Goal: Task Accomplishment & Management: Manage account settings

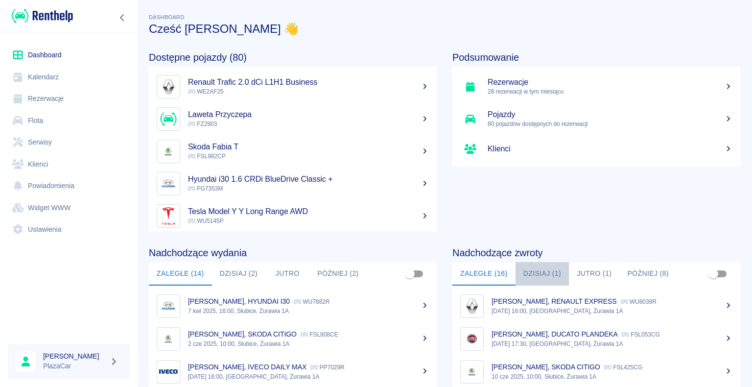
click at [541, 45] on button "Dzisiaj (1)" at bounding box center [543, 274] width 54 height 24
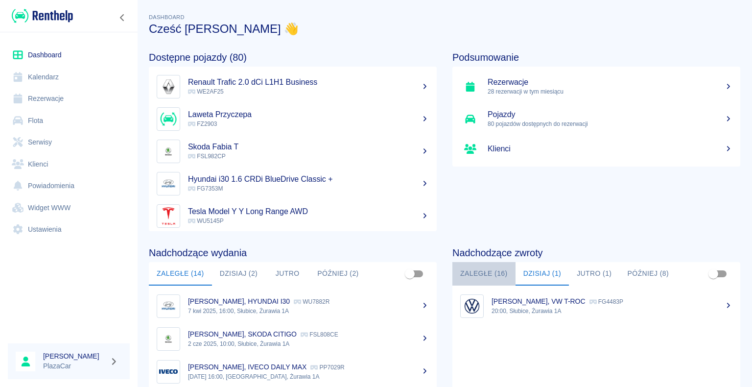
click at [472, 45] on button "Zaległe (16)" at bounding box center [483, 274] width 63 height 24
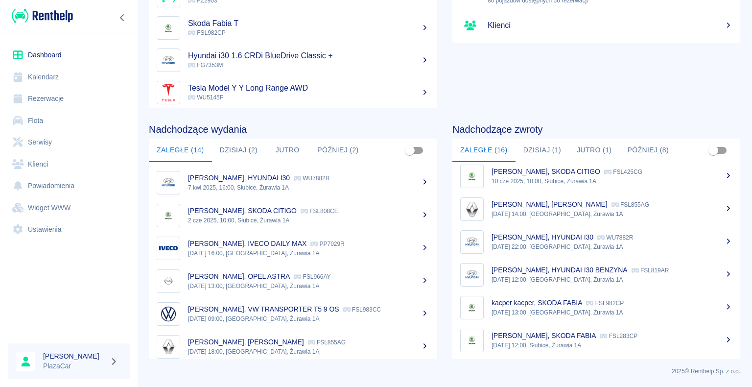
scroll to position [335, 0]
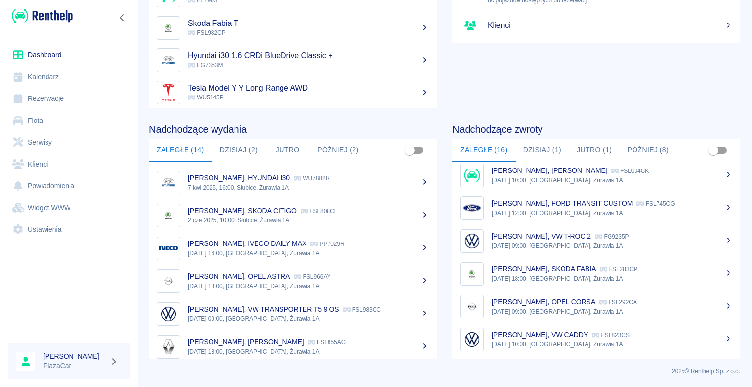
click at [568, 45] on p "[PERSON_NAME], OPEL CORSA" at bounding box center [544, 302] width 104 height 8
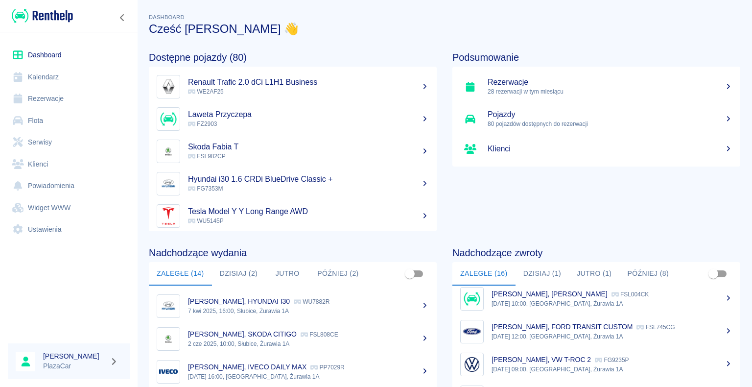
scroll to position [49, 0]
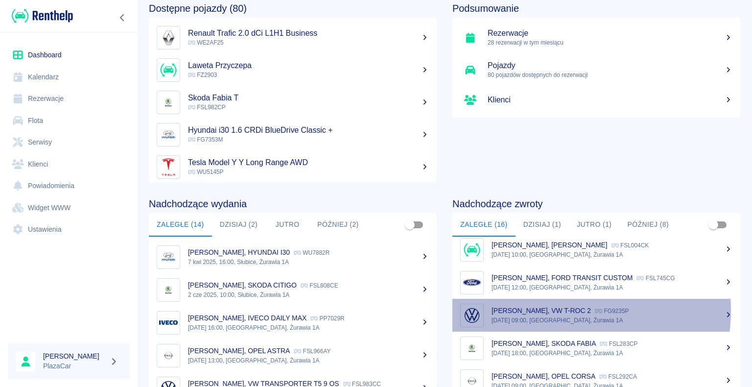
click at [557, 45] on p "[PERSON_NAME], VW T-ROC 2" at bounding box center [541, 311] width 99 height 8
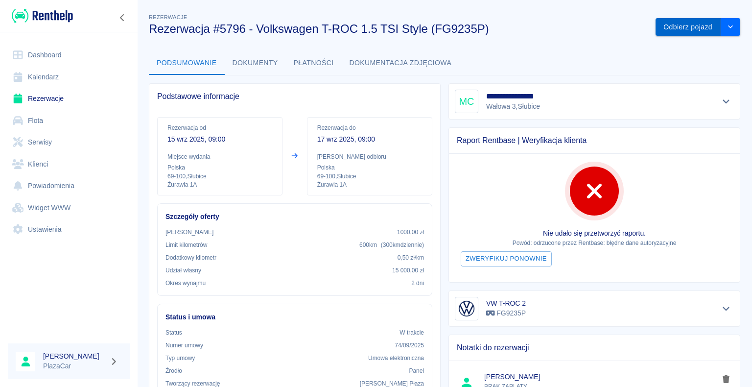
click at [670, 28] on button "Odbierz pojazd" at bounding box center [688, 27] width 65 height 18
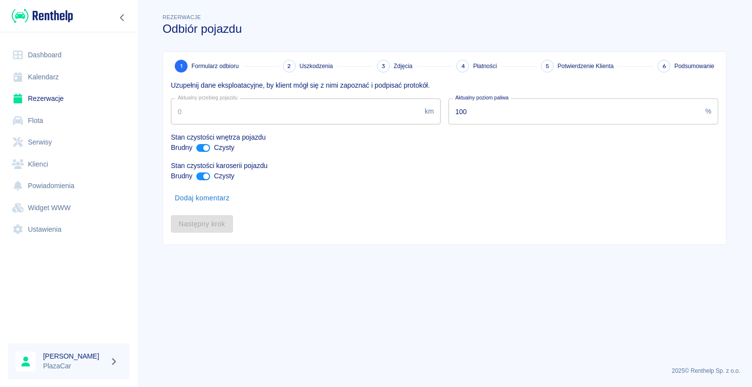
type input "102740"
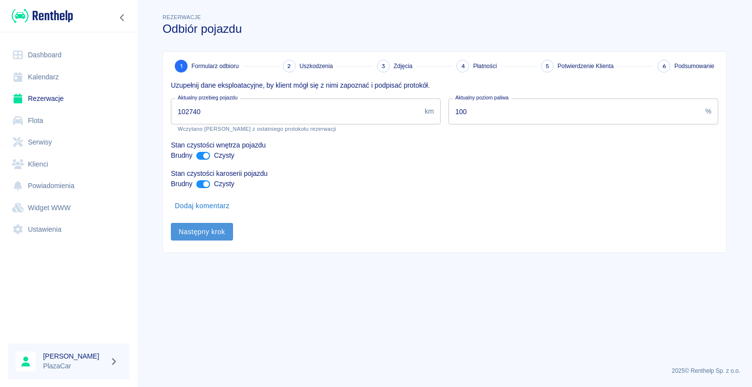
click at [198, 45] on button "Następny krok" at bounding box center [202, 232] width 62 height 18
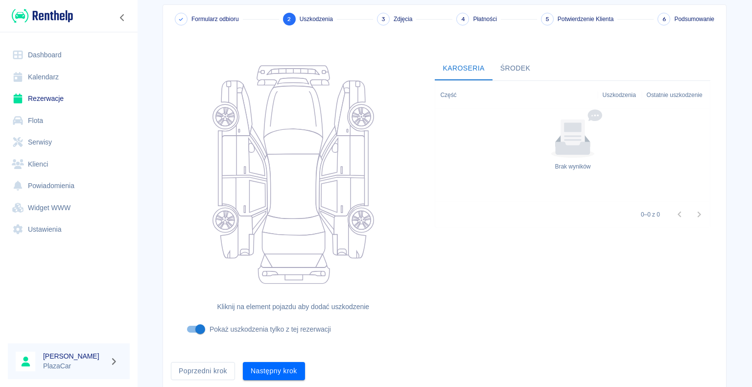
scroll to position [80, 0]
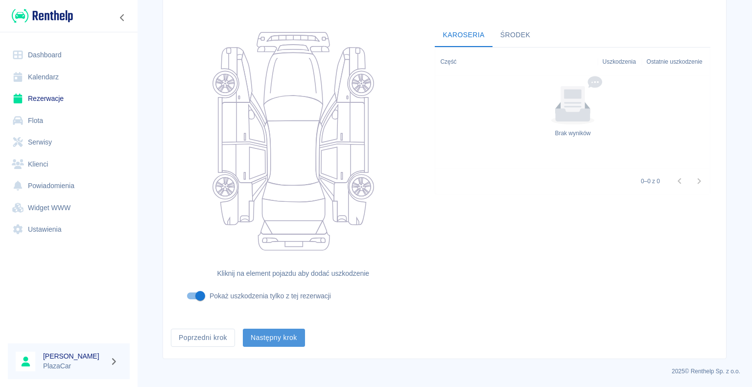
click at [277, 45] on button "Następny krok" at bounding box center [274, 338] width 62 height 18
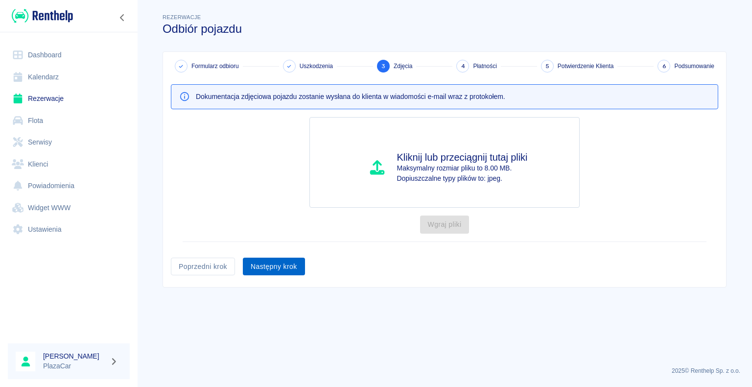
click at [286, 45] on button "Następny krok" at bounding box center [274, 267] width 62 height 18
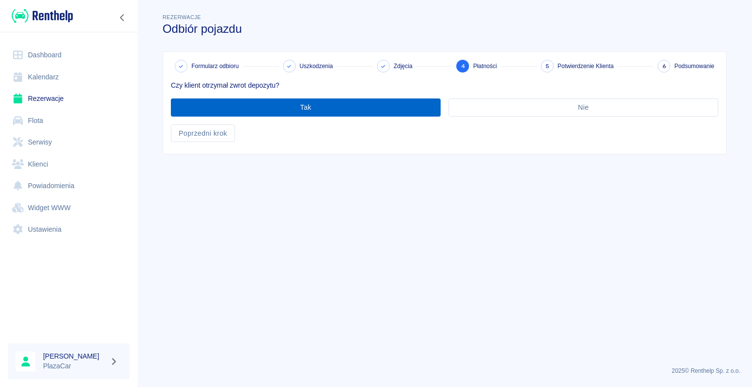
click at [326, 45] on button "Tak" at bounding box center [306, 107] width 270 height 18
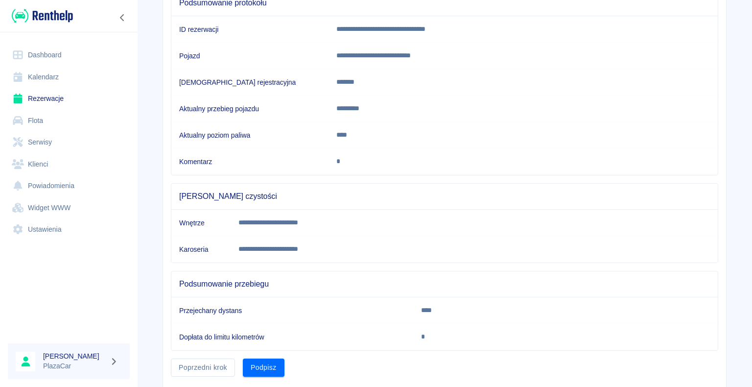
scroll to position [137, 0]
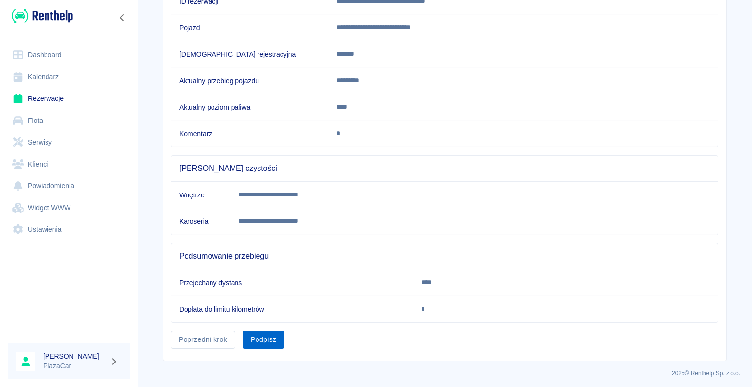
click at [252, 45] on button "Podpisz" at bounding box center [264, 340] width 42 height 18
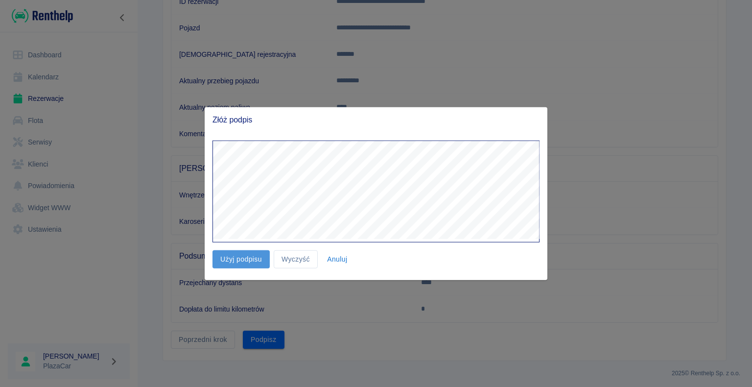
click at [243, 45] on button "Użyj podpisu" at bounding box center [241, 259] width 57 height 18
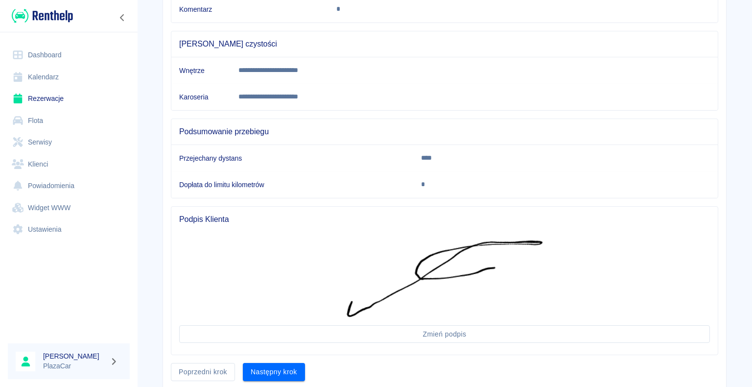
scroll to position [293, 0]
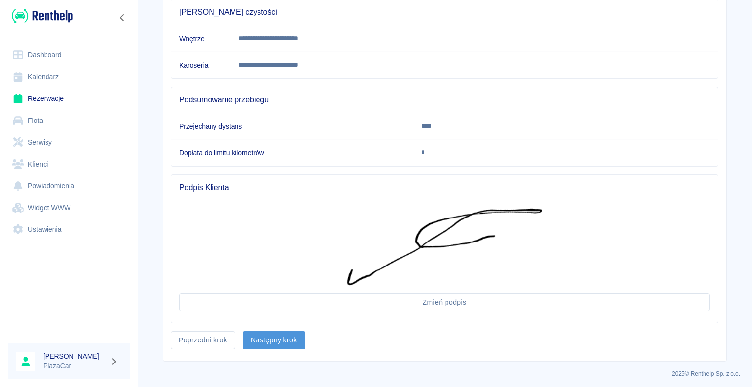
click at [278, 45] on button "Następny krok" at bounding box center [274, 340] width 62 height 18
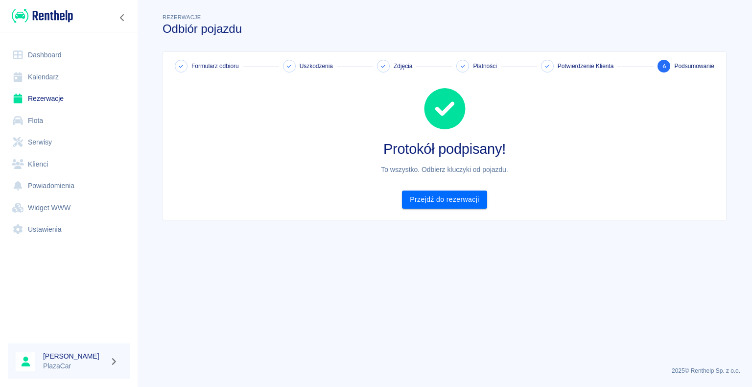
scroll to position [0, 0]
click at [442, 45] on link "Przejdź do rezerwacji" at bounding box center [444, 199] width 85 height 18
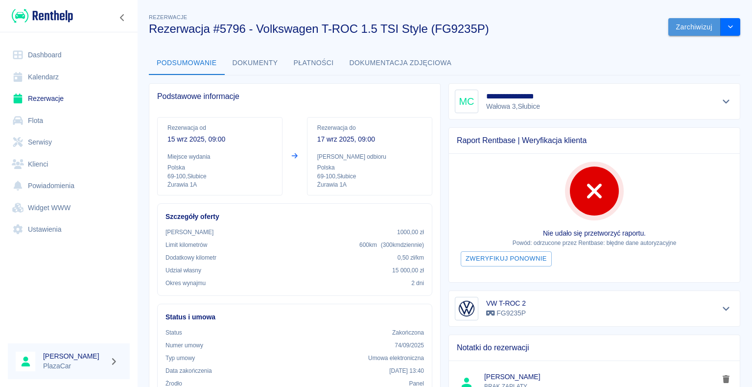
click at [697, 23] on button "Zarchiwizuj" at bounding box center [694, 27] width 52 height 18
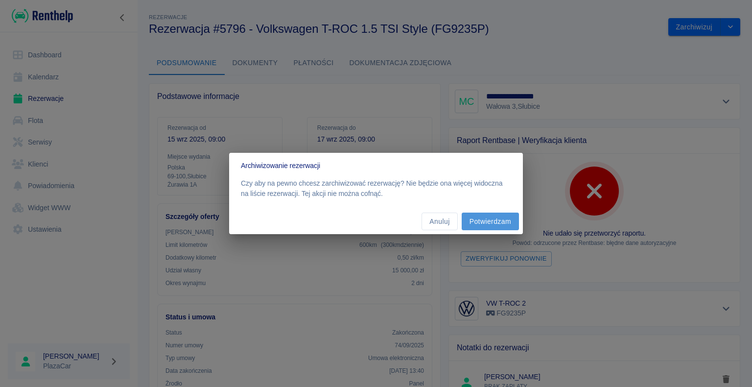
click at [482, 45] on button "Potwierdzam" at bounding box center [490, 222] width 57 height 18
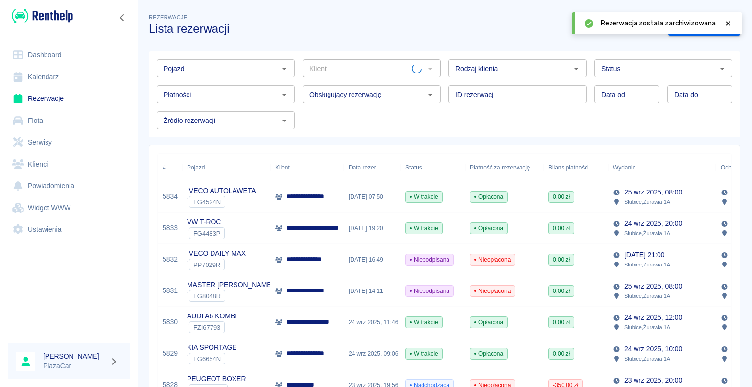
click at [32, 45] on link "Dashboard" at bounding box center [69, 55] width 122 height 22
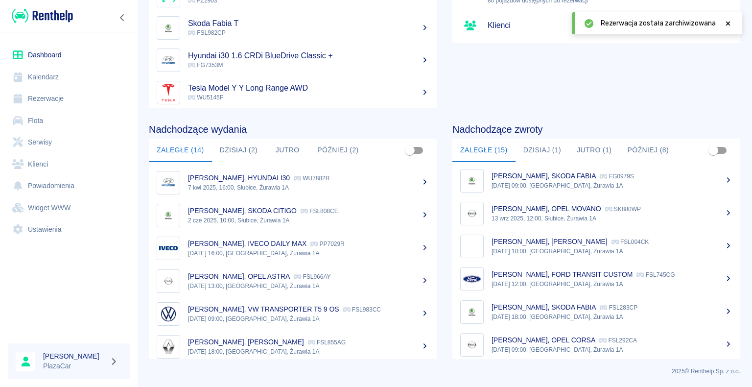
scroll to position [303, 0]
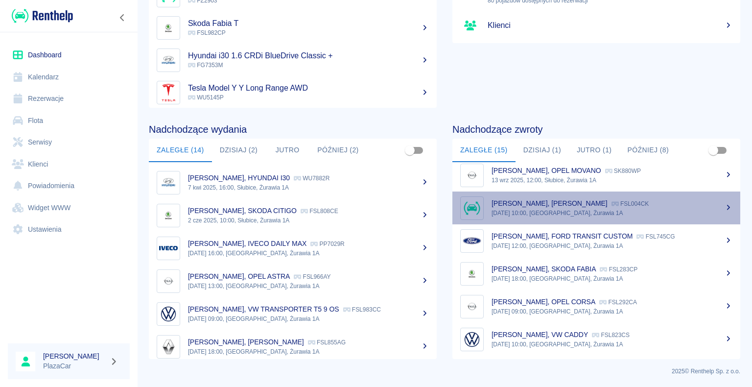
click at [627, 45] on div "[PERSON_NAME], LAWETA KRÓTKA FSL004CK" at bounding box center [612, 203] width 241 height 10
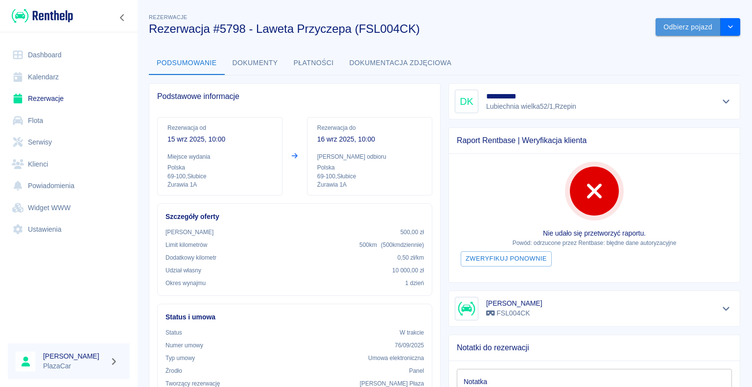
click at [665, 26] on button "Odbierz pojazd" at bounding box center [688, 27] width 65 height 18
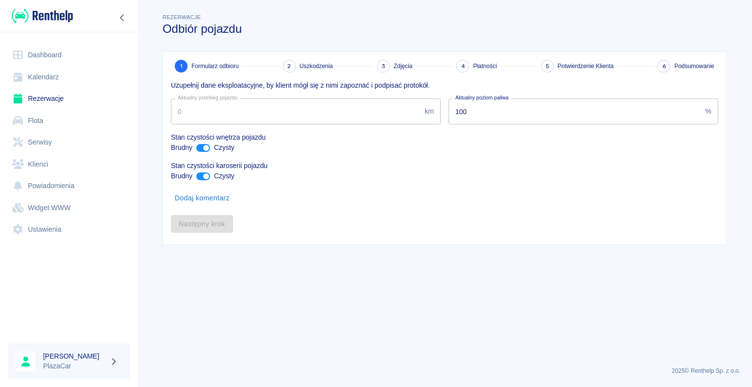
type input "99"
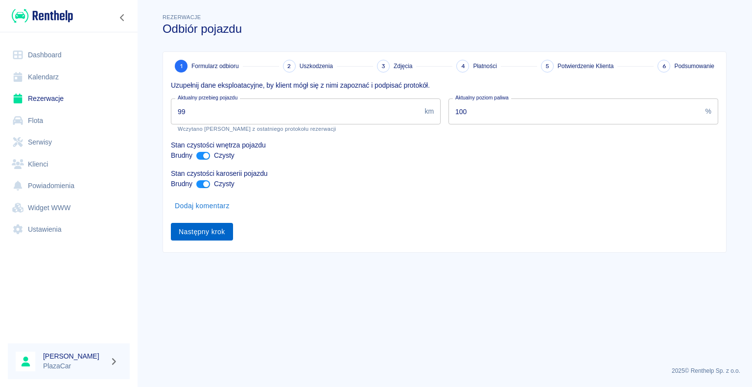
click at [221, 45] on button "Następny krok" at bounding box center [202, 232] width 62 height 18
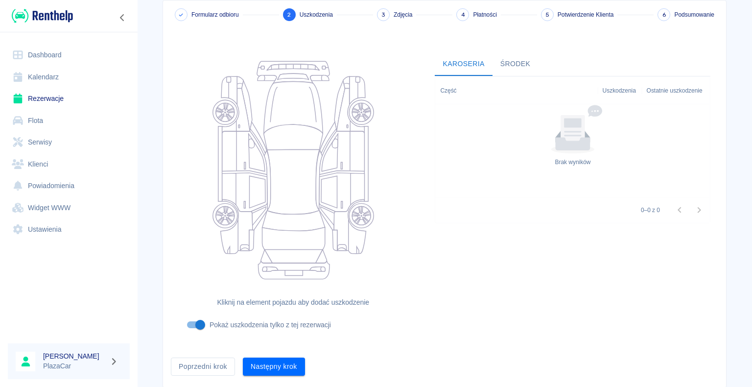
scroll to position [80, 0]
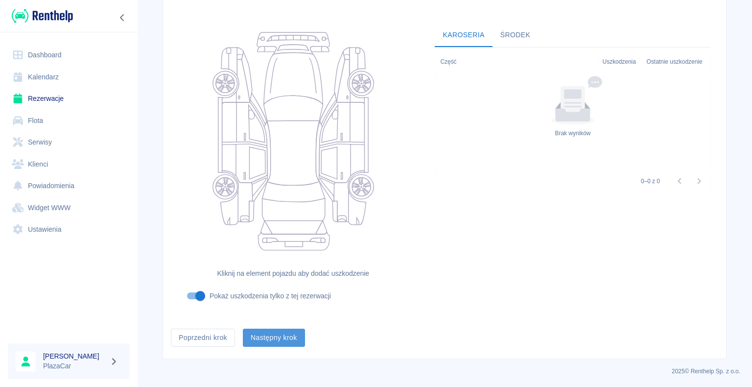
click at [264, 45] on button "Następny krok" at bounding box center [274, 338] width 62 height 18
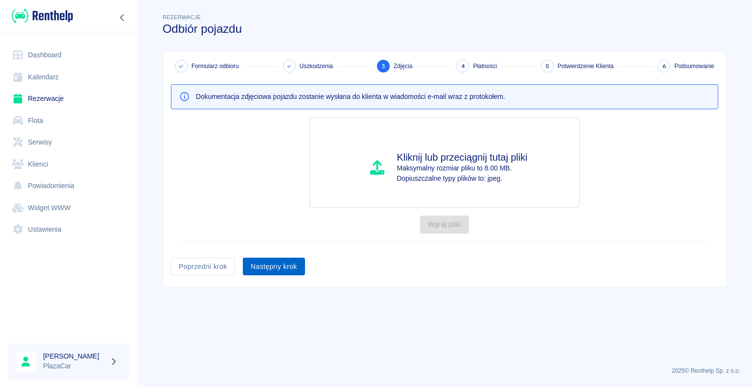
click at [272, 45] on button "Następny krok" at bounding box center [274, 267] width 62 height 18
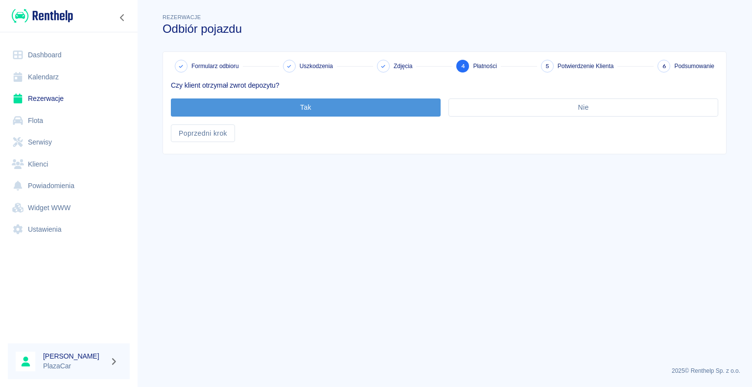
click at [328, 45] on button "Tak" at bounding box center [306, 107] width 270 height 18
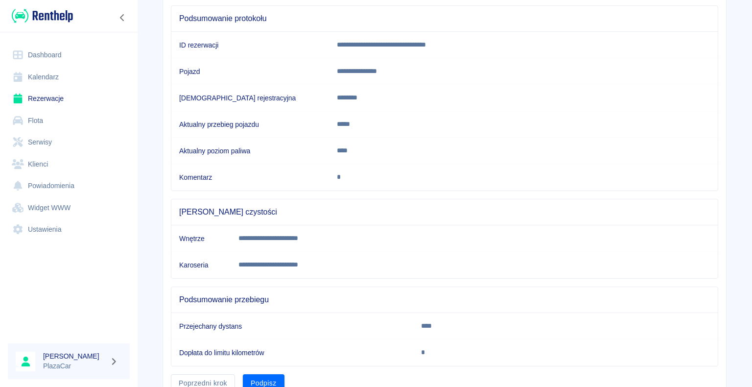
scroll to position [137, 0]
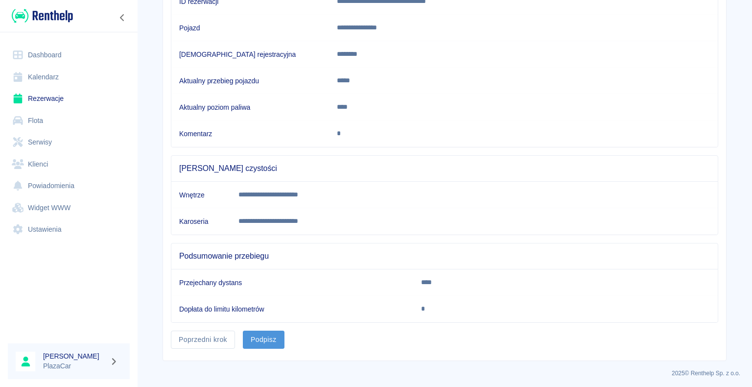
click at [268, 45] on button "Podpisz" at bounding box center [264, 340] width 42 height 18
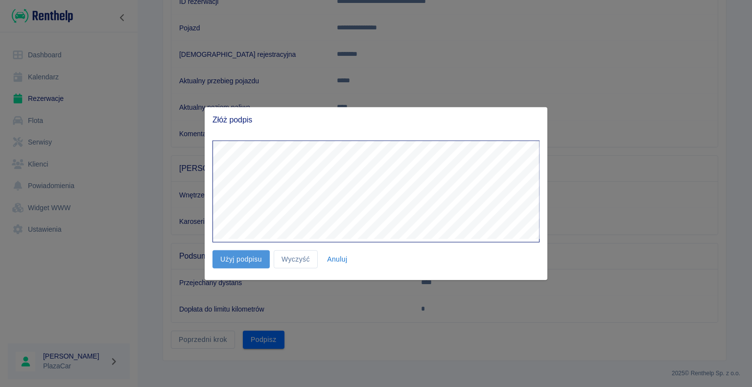
click at [233, 45] on button "Użyj podpisu" at bounding box center [241, 259] width 57 height 18
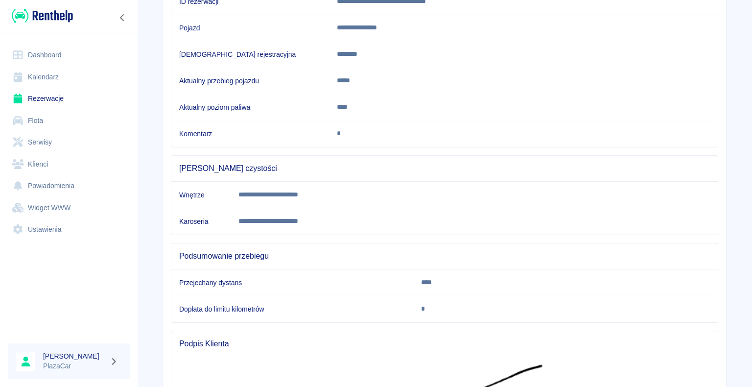
scroll to position [274, 0]
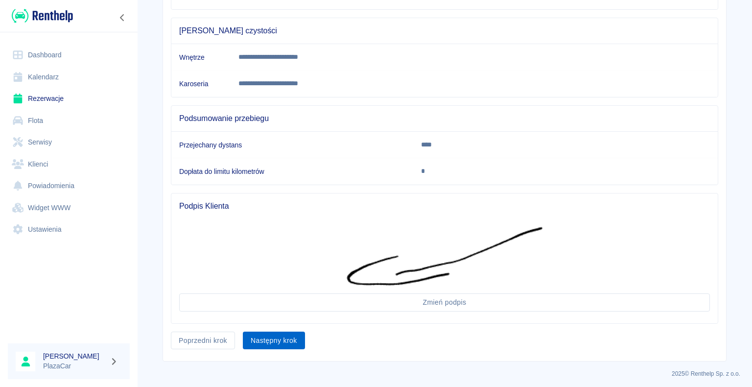
click at [272, 45] on button "Następny krok" at bounding box center [274, 341] width 62 height 18
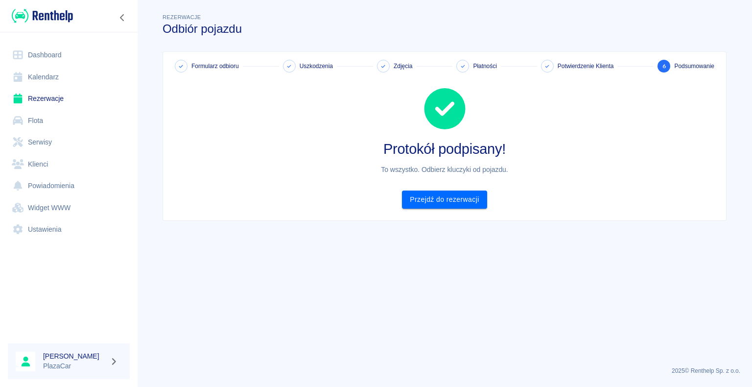
scroll to position [0, 0]
click at [446, 45] on link "Przejdź do rezerwacji" at bounding box center [444, 199] width 85 height 18
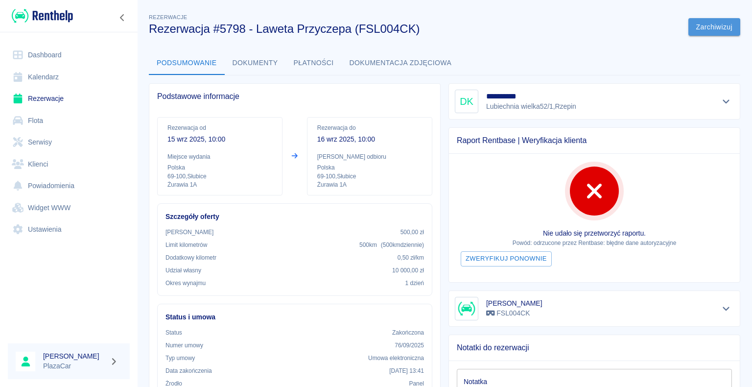
click at [696, 28] on button "Zarchiwizuj" at bounding box center [715, 27] width 52 height 18
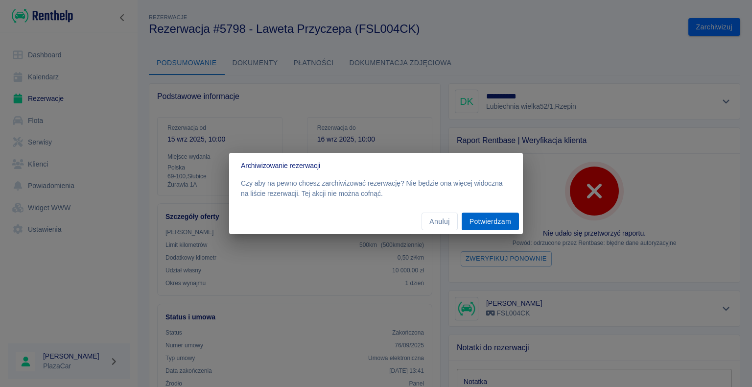
click at [484, 45] on button "Potwierdzam" at bounding box center [490, 222] width 57 height 18
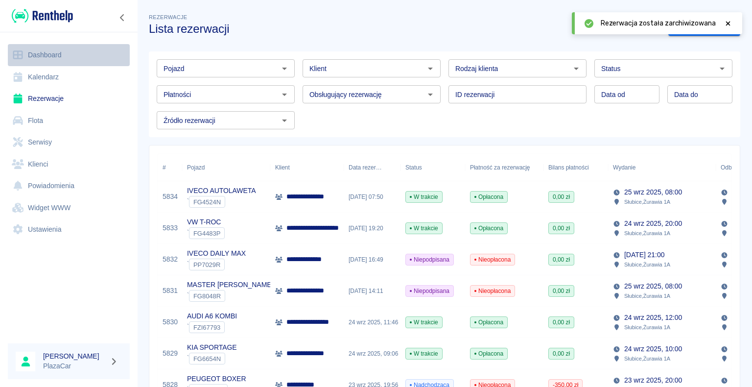
click at [44, 45] on link "Dashboard" at bounding box center [69, 55] width 122 height 22
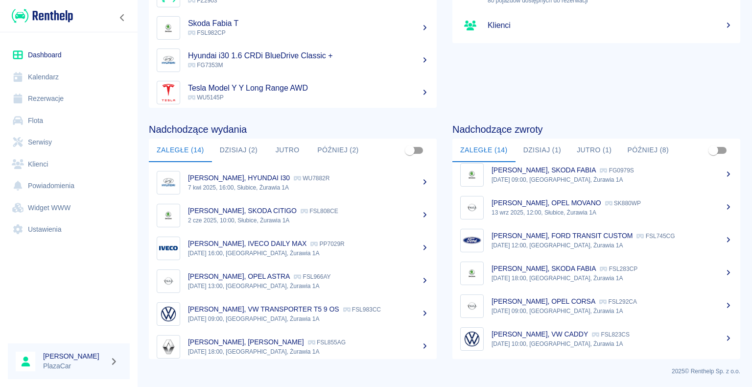
scroll to position [74, 0]
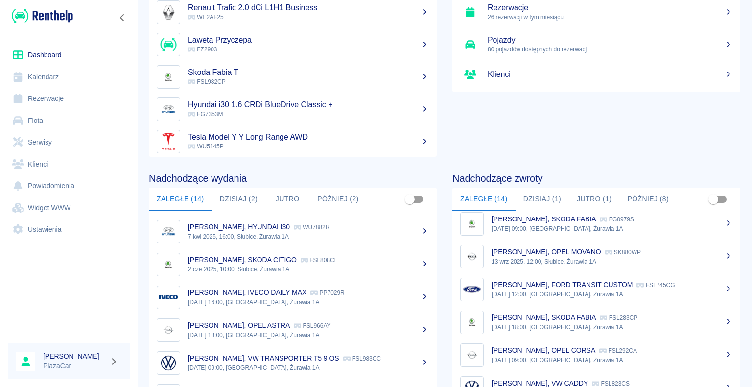
click at [53, 45] on link "Rezerwacje" at bounding box center [69, 99] width 122 height 22
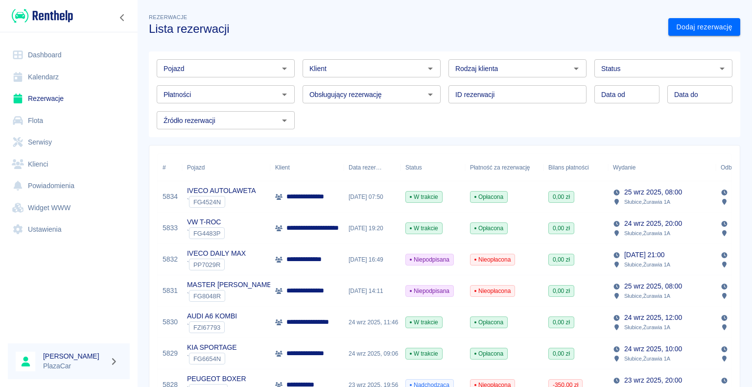
click at [315, 45] on p "**********" at bounding box center [310, 259] width 48 height 10
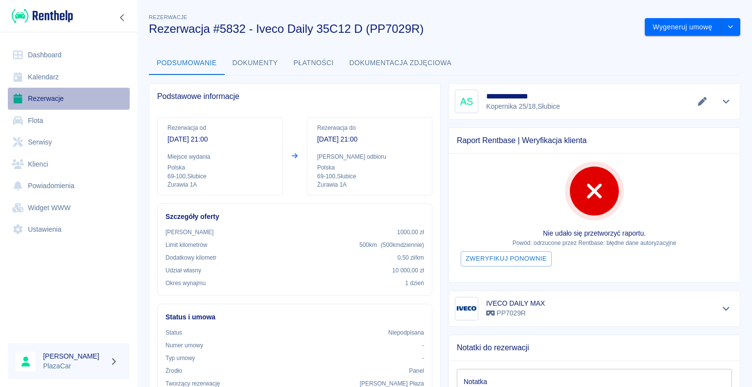
click at [44, 45] on link "Rezerwacje" at bounding box center [69, 99] width 122 height 22
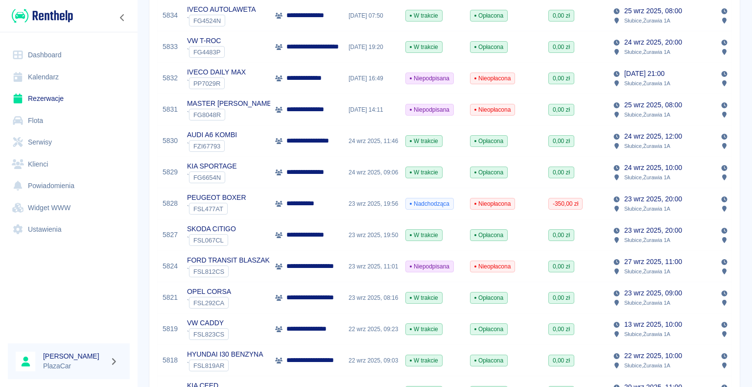
scroll to position [196, 0]
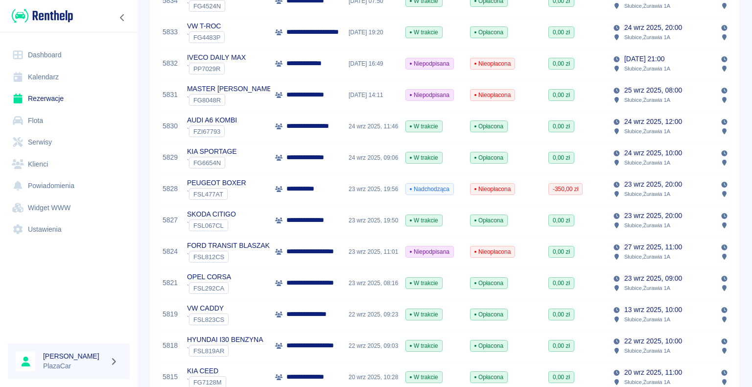
click at [353, 45] on div "23 wrz 2025, 19:56" at bounding box center [372, 188] width 57 height 31
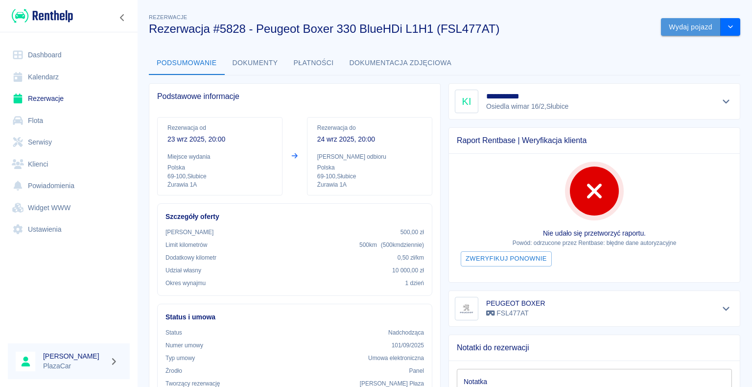
click at [680, 28] on button "Wydaj pojazd" at bounding box center [691, 27] width 60 height 18
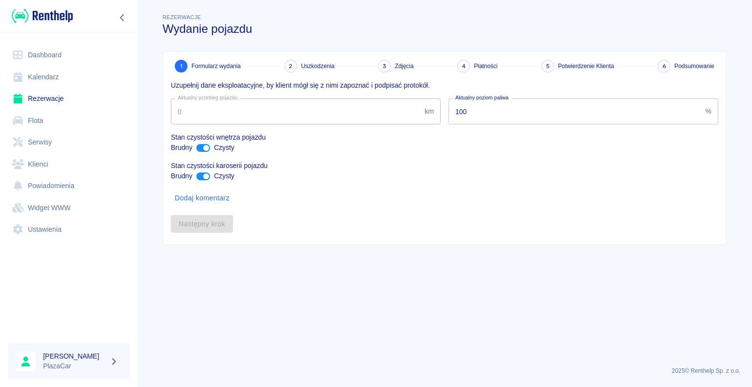
type input "275555"
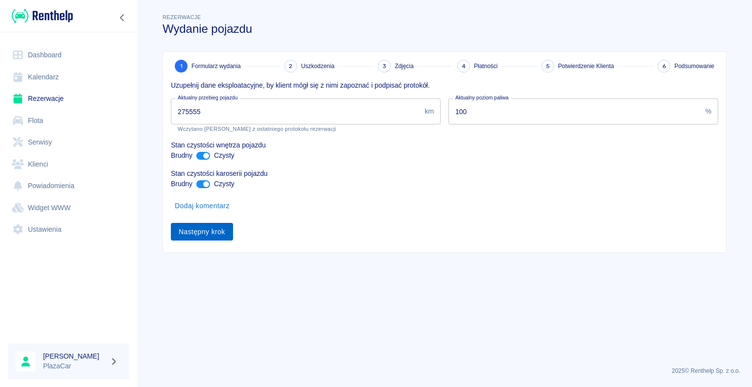
click at [198, 45] on button "Następny krok" at bounding box center [202, 232] width 62 height 18
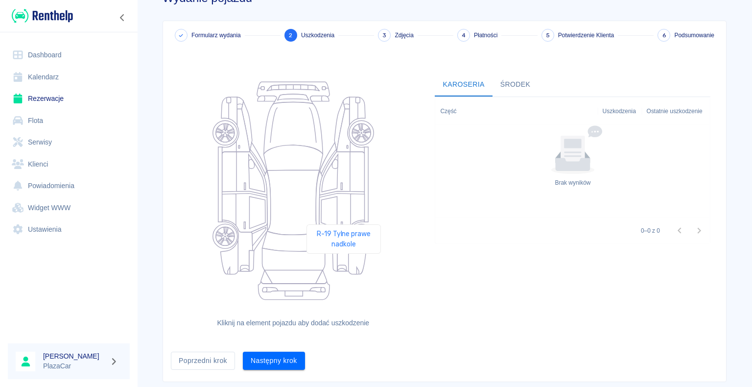
scroll to position [53, 0]
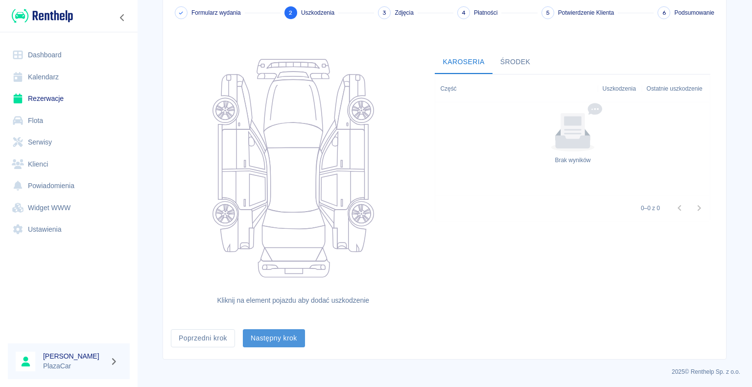
click at [260, 45] on button "Następny krok" at bounding box center [274, 338] width 62 height 18
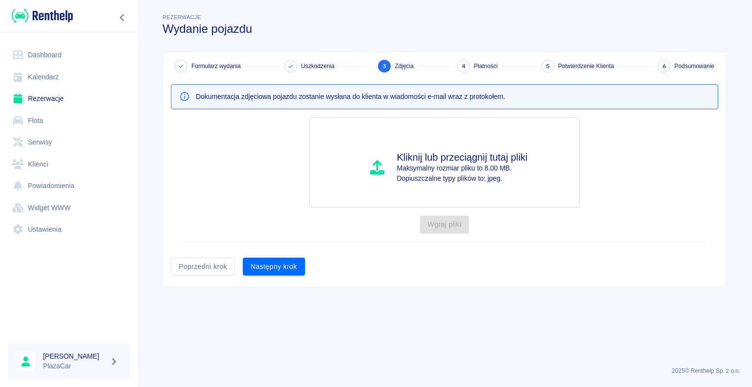
scroll to position [0, 0]
click at [278, 45] on button "Następny krok" at bounding box center [274, 267] width 62 height 18
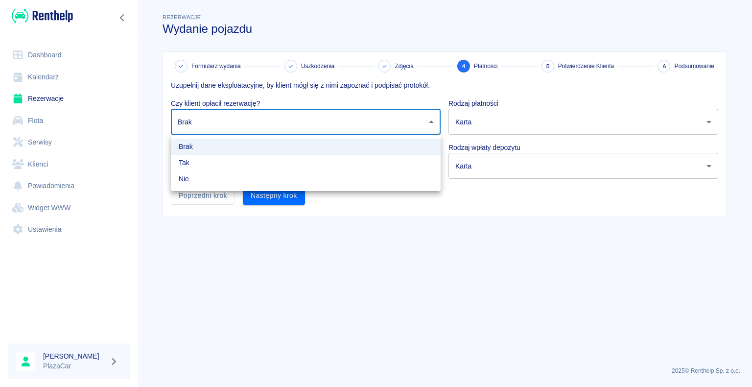
click at [428, 45] on body "Używamy plików Cookies, by zapewnić Ci najlepsze możliwe doświadczenie. Aby dow…" at bounding box center [376, 193] width 752 height 387
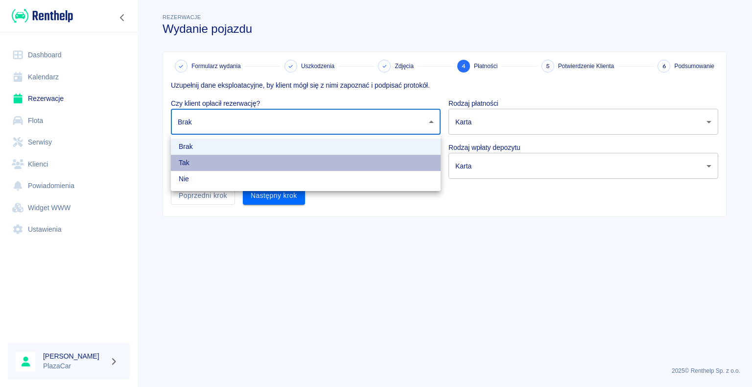
click at [413, 45] on li "Tak" at bounding box center [306, 163] width 270 height 16
type input "true"
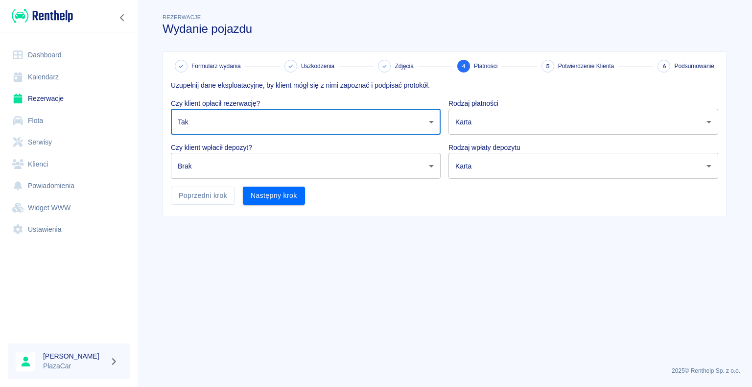
click at [429, 45] on body "Używamy plików Cookies, by zapewnić Ci najlepsze możliwe doświadczenie. Aby dow…" at bounding box center [376, 193] width 752 height 387
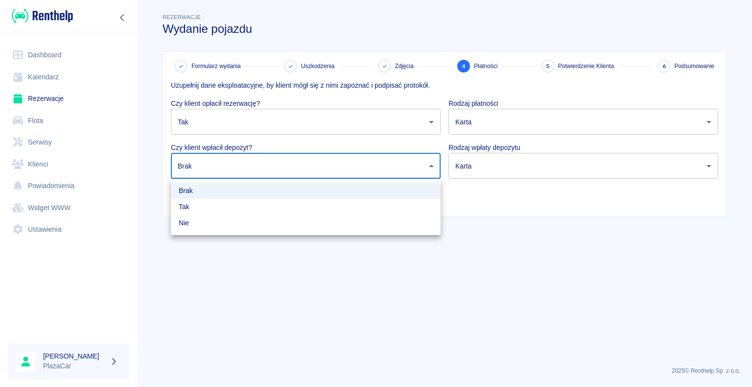
click at [385, 45] on li "Tak" at bounding box center [306, 207] width 270 height 16
type input "true"
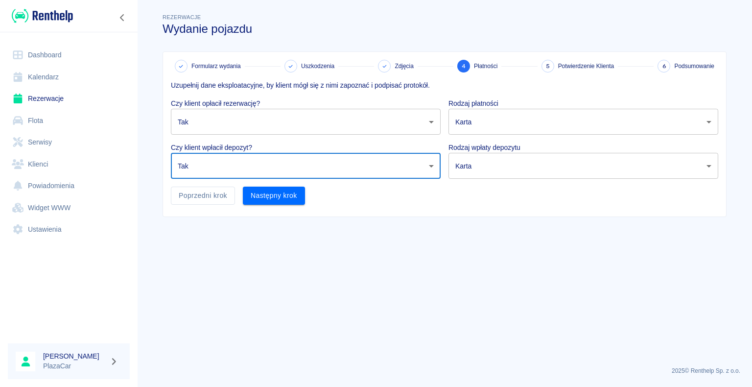
click at [660, 45] on body "Używamy plików Cookies, by zapewnić Ci najlepsze możliwe doświadczenie. Aby dow…" at bounding box center [376, 193] width 752 height 387
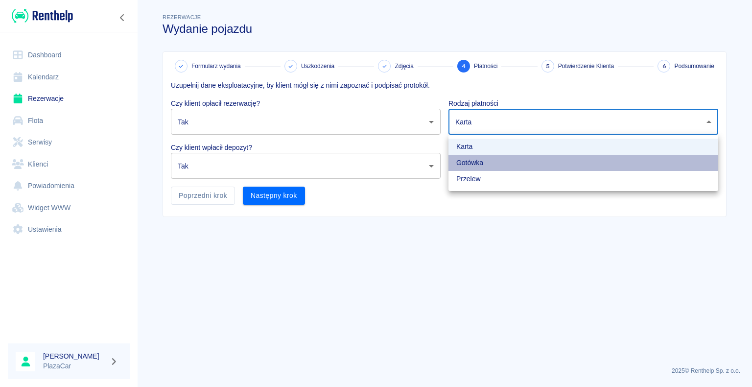
click at [632, 45] on li "Gotówka" at bounding box center [584, 163] width 270 height 16
type input "cash"
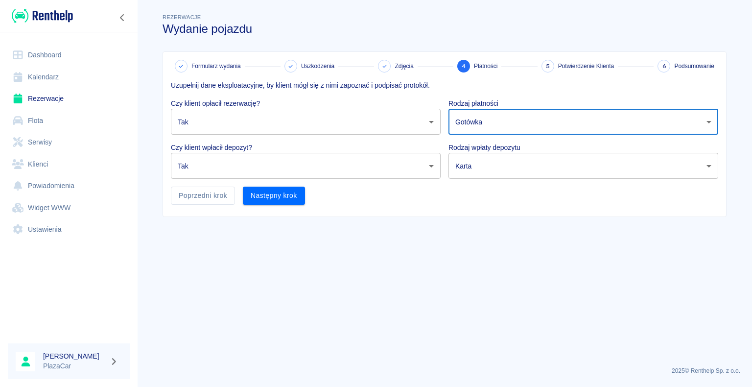
click at [619, 45] on body "Używamy plików Cookies, by zapewnić Ci najlepsze możliwe doświadczenie. Aby dow…" at bounding box center [376, 193] width 752 height 387
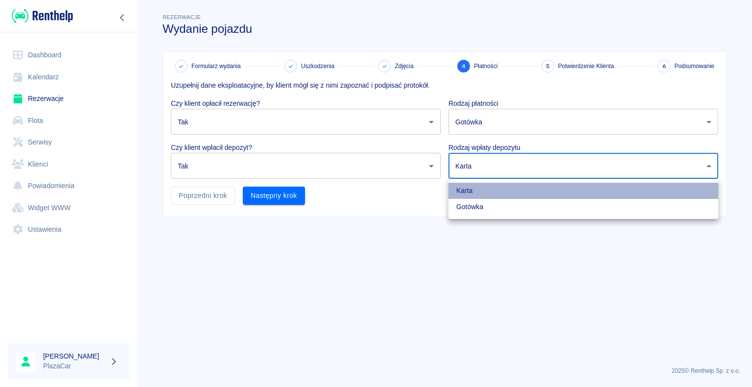
click at [593, 45] on li "Karta" at bounding box center [584, 191] width 270 height 16
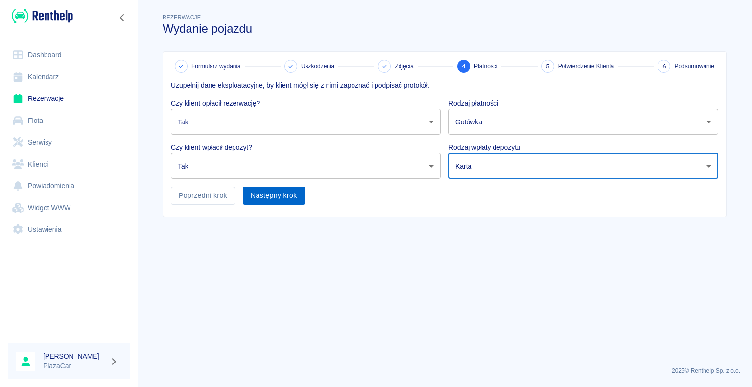
click at [266, 45] on button "Następny krok" at bounding box center [274, 196] width 62 height 18
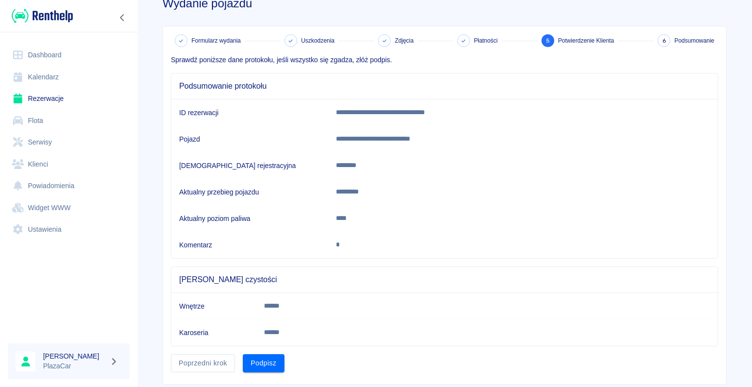
scroll to position [49, 0]
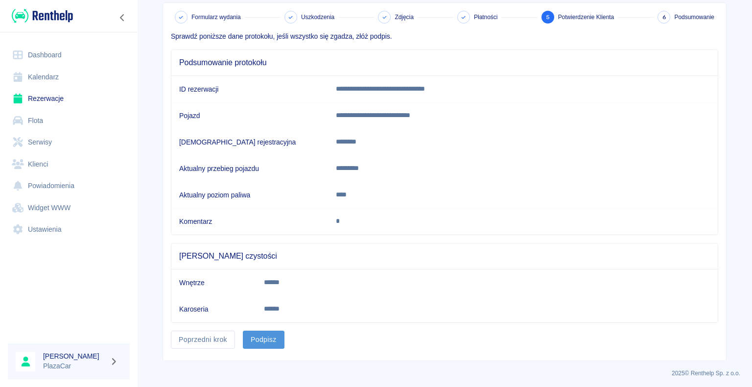
click at [257, 45] on button "Podpisz" at bounding box center [264, 340] width 42 height 18
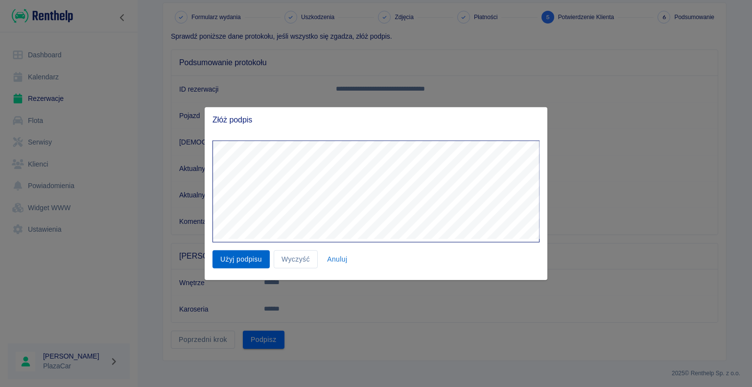
click at [245, 45] on button "Użyj podpisu" at bounding box center [241, 259] width 57 height 18
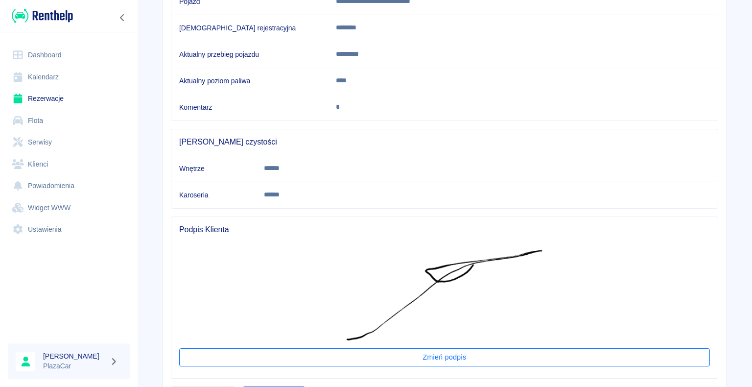
scroll to position [219, 0]
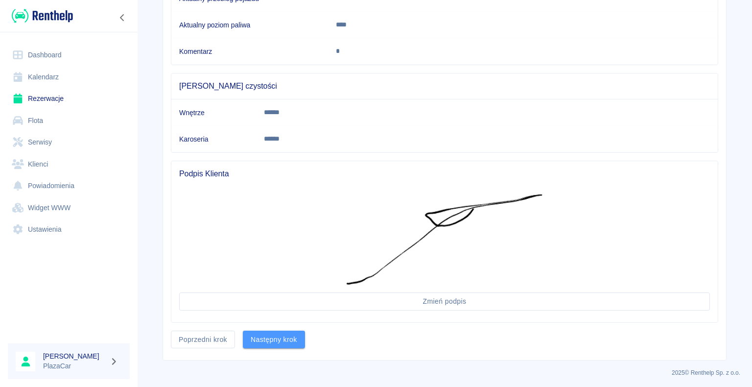
click at [261, 45] on button "Następny krok" at bounding box center [274, 340] width 62 height 18
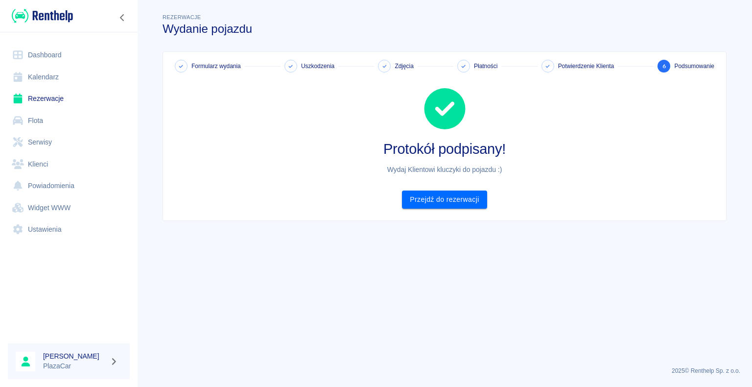
scroll to position [0, 0]
click at [443, 45] on link "Przejdź do rezerwacji" at bounding box center [444, 199] width 85 height 18
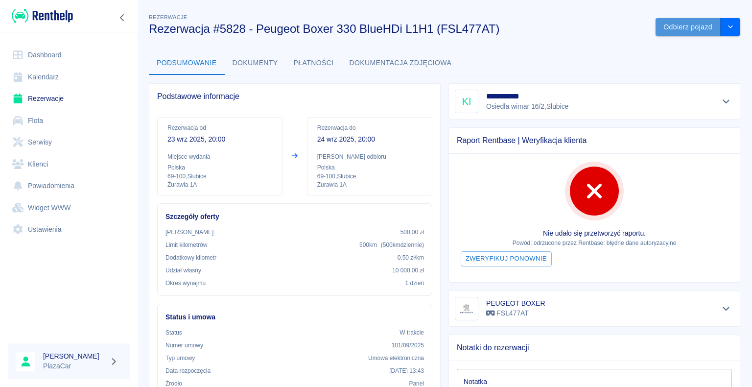
click at [680, 28] on button "Odbierz pojazd" at bounding box center [688, 27] width 65 height 18
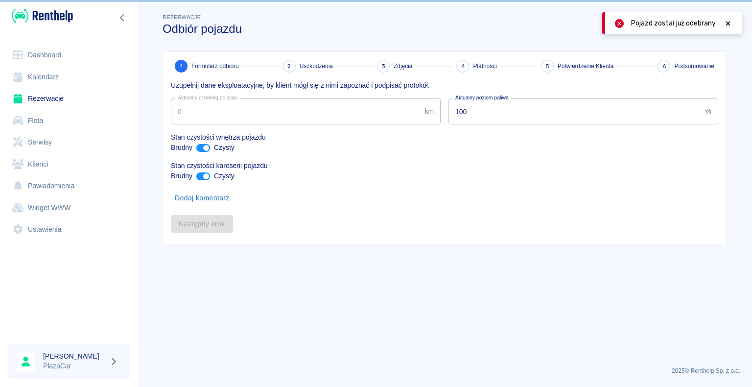
type input "275555"
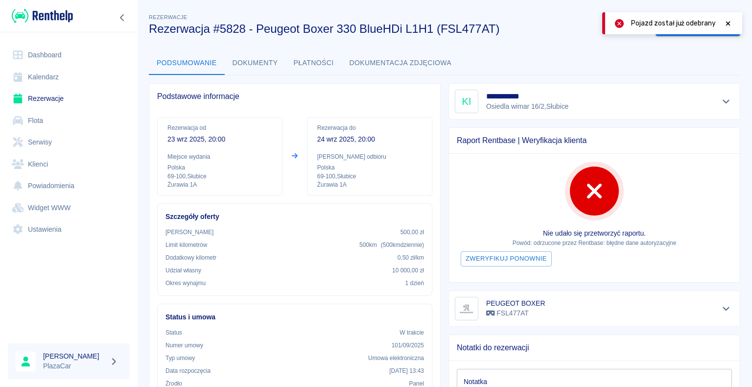
click at [726, 20] on icon at bounding box center [728, 23] width 9 height 7
click at [686, 26] on button "Odbierz pojazd" at bounding box center [688, 27] width 65 height 18
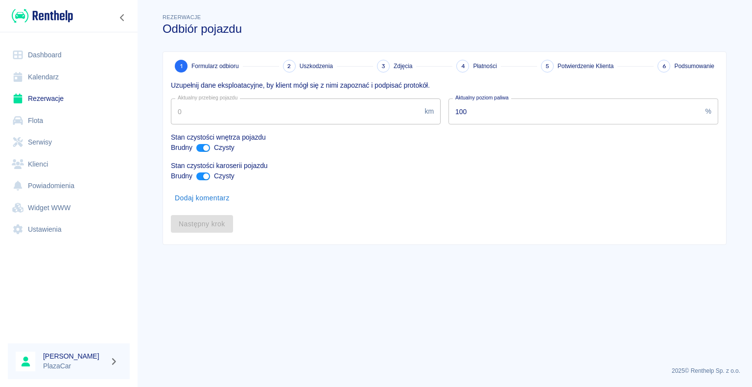
type input "275555"
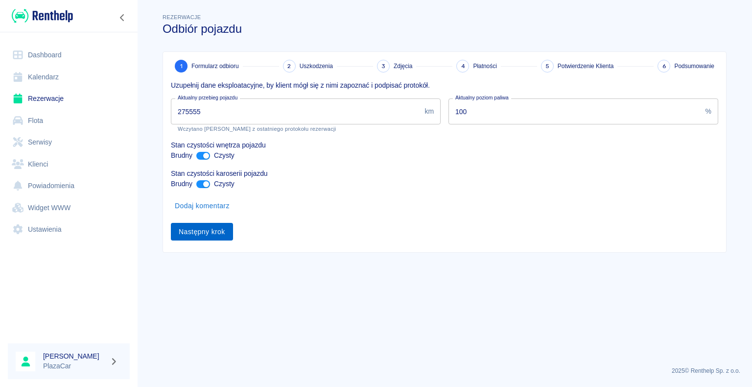
click at [197, 45] on button "Następny krok" at bounding box center [202, 232] width 62 height 18
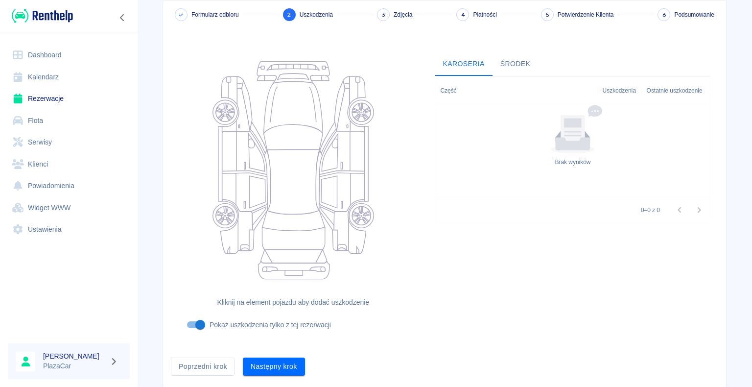
scroll to position [80, 0]
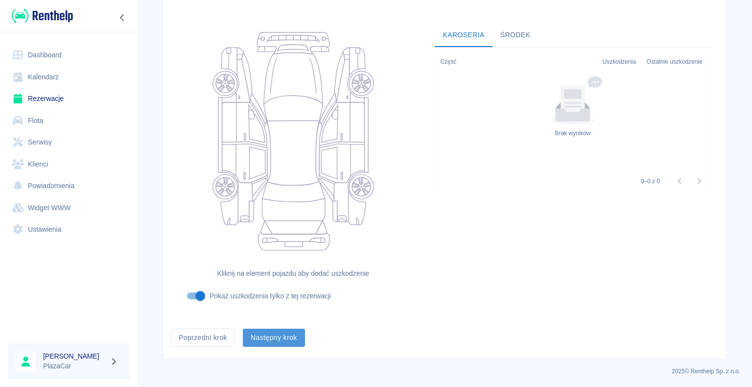
click at [285, 45] on button "Następny krok" at bounding box center [274, 338] width 62 height 18
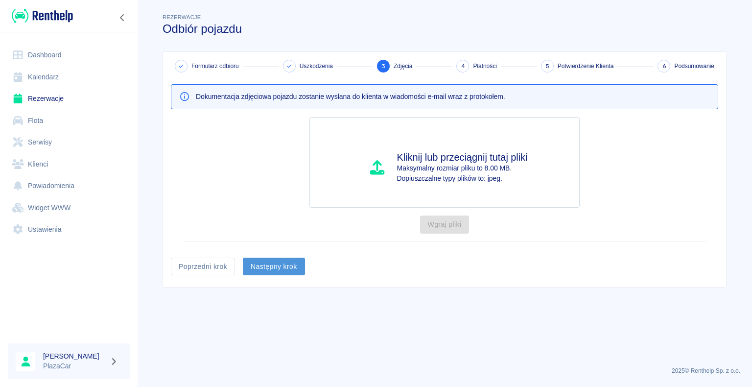
click at [260, 45] on button "Następny krok" at bounding box center [274, 267] width 62 height 18
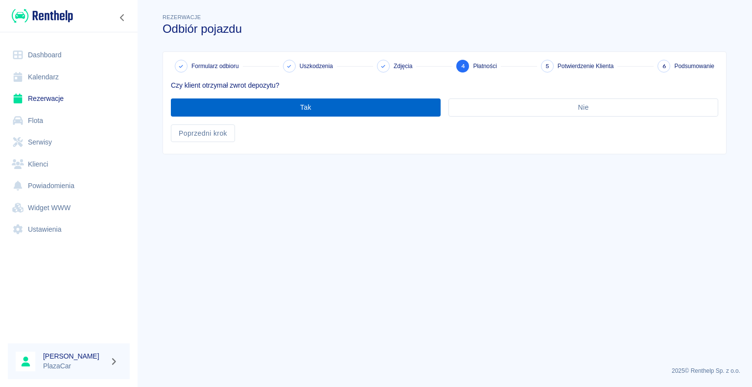
click at [294, 45] on button "Tak" at bounding box center [306, 107] width 270 height 18
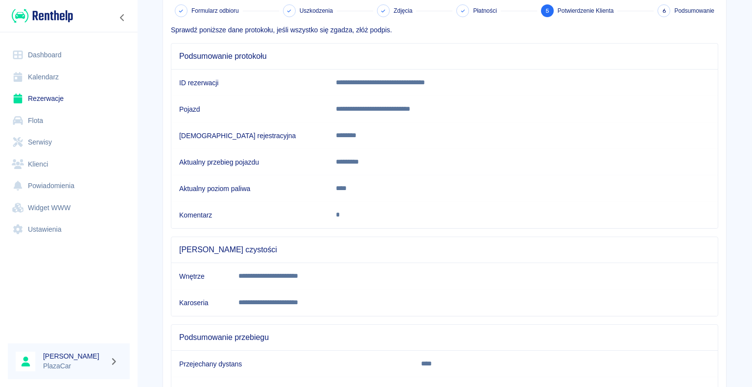
scroll to position [137, 0]
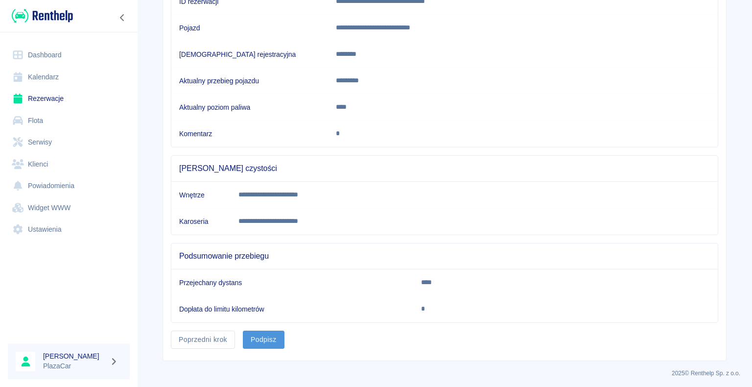
click at [261, 45] on button "Podpisz" at bounding box center [264, 340] width 42 height 18
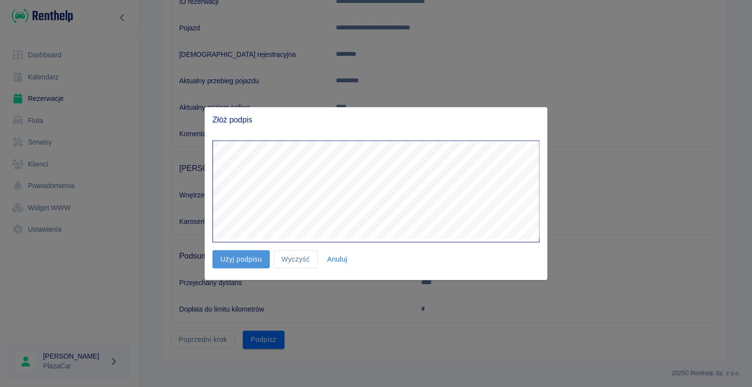
click at [244, 45] on button "Użyj podpisu" at bounding box center [241, 259] width 57 height 18
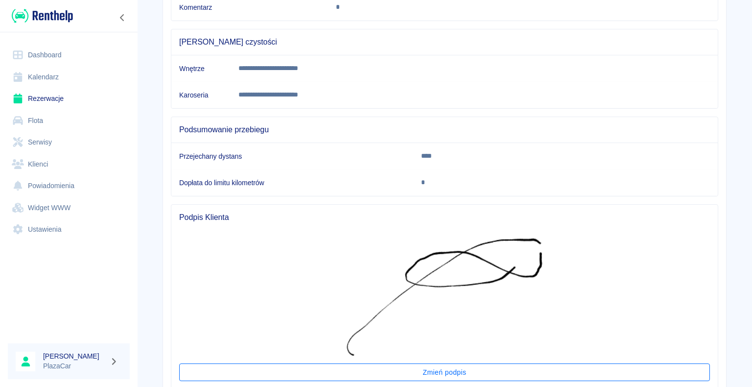
scroll to position [333, 0]
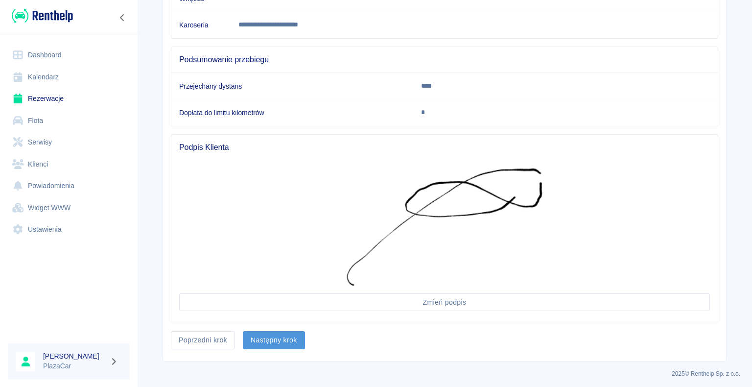
click at [272, 45] on button "Następny krok" at bounding box center [274, 340] width 62 height 18
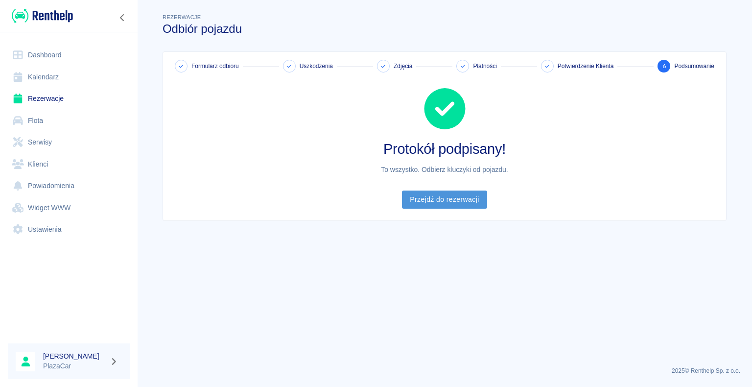
click at [443, 45] on link "Przejdź do rezerwacji" at bounding box center [444, 199] width 85 height 18
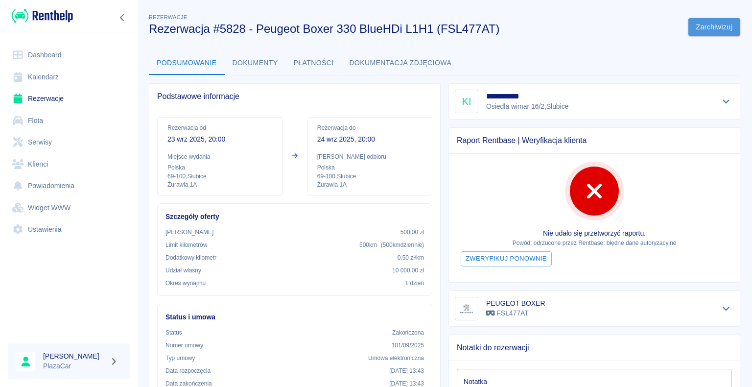
click at [707, 24] on button "Zarchiwizuj" at bounding box center [715, 27] width 52 height 18
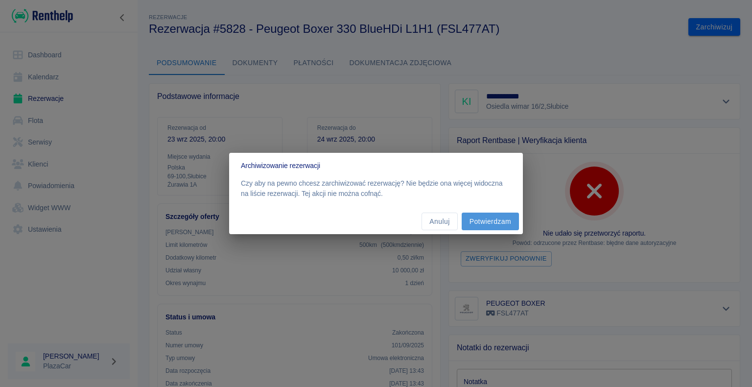
click at [496, 45] on button "Potwierdzam" at bounding box center [490, 222] width 57 height 18
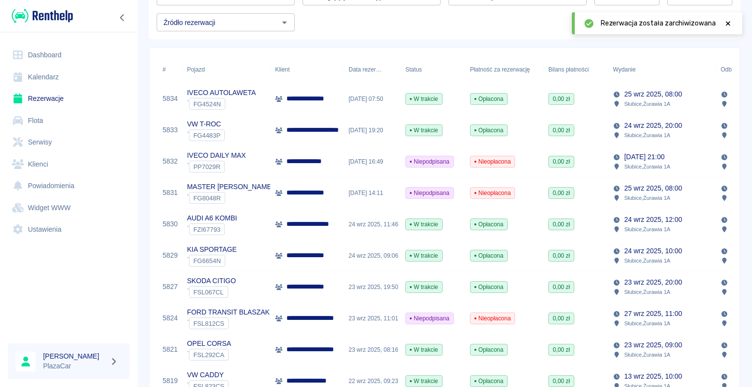
scroll to position [147, 0]
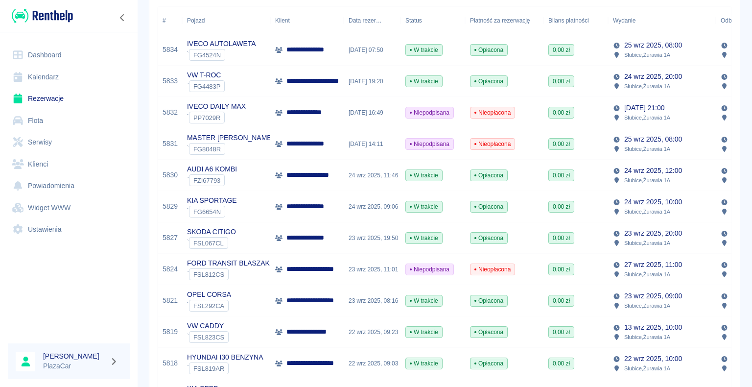
click at [321, 45] on p "**********" at bounding box center [317, 269] width 62 height 10
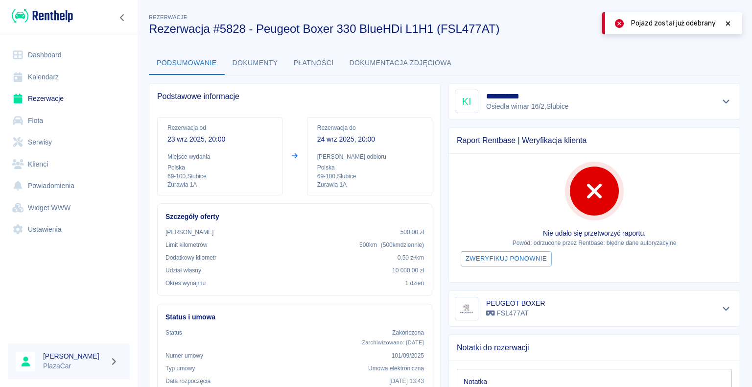
click at [727, 23] on icon at bounding box center [728, 23] width 9 height 7
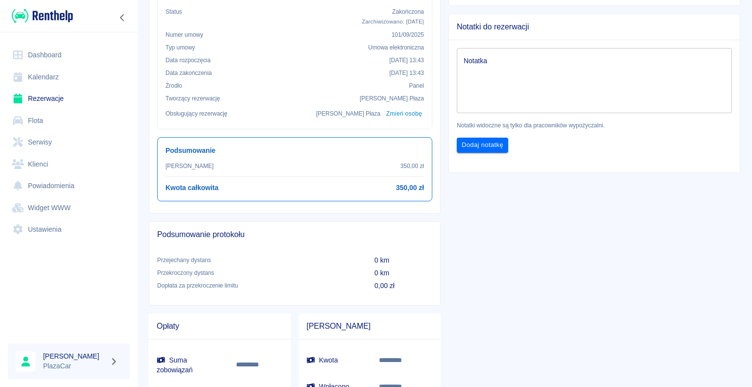
scroll to position [302, 0]
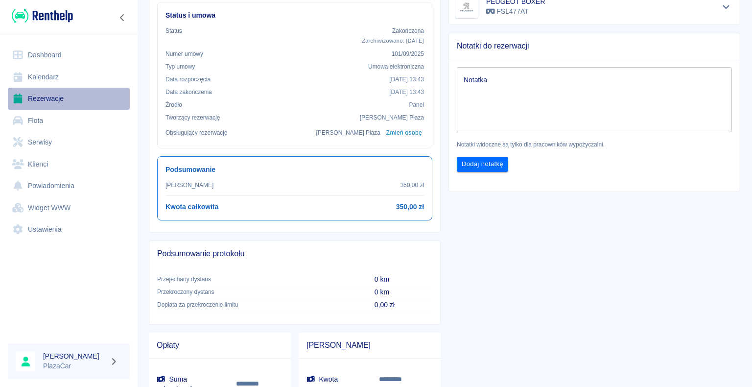
click at [50, 45] on link "Rezerwacje" at bounding box center [69, 99] width 122 height 22
